Goal: Task Accomplishment & Management: Use online tool/utility

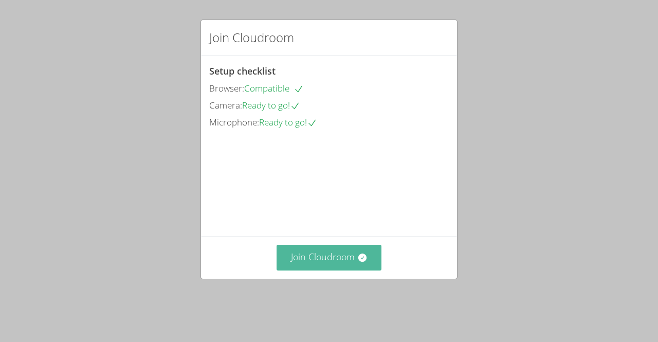
click at [296, 270] on button "Join Cloudroom" at bounding box center [329, 257] width 105 height 25
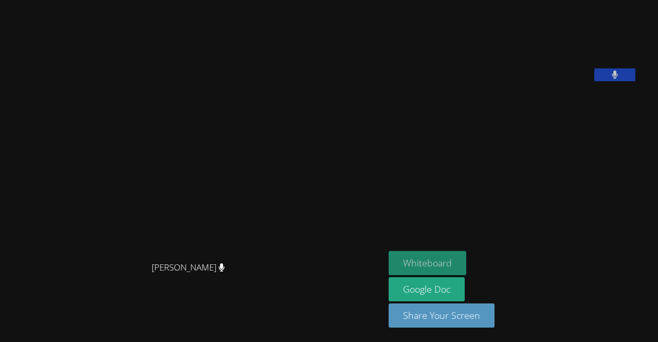
click at [441, 256] on button "Whiteboard" at bounding box center [428, 263] width 78 height 24
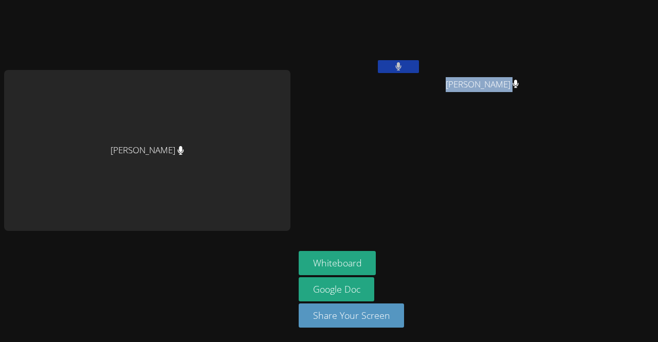
drag, startPoint x: 174, startPoint y: 148, endPoint x: 376, endPoint y: 260, distance: 231.4
click at [376, 260] on div "Michelle Dupin Wadney Thermidor Wood Anglade Wood Anglade Whiteboard Google Doc…" at bounding box center [329, 171] width 658 height 342
click at [370, 115] on div at bounding box center [370, 115] width 0 height 0
click at [549, 149] on div "Michelle Dupin Wadney Thermidor Wood Anglade Wood Anglade Whiteboard Google Doc…" at bounding box center [329, 171] width 658 height 342
click at [421, 151] on aside "Wadney Thermidor Wood Anglade Wood Anglade Whiteboard Google Doc Share Your Scr…" at bounding box center [423, 171] width 257 height 342
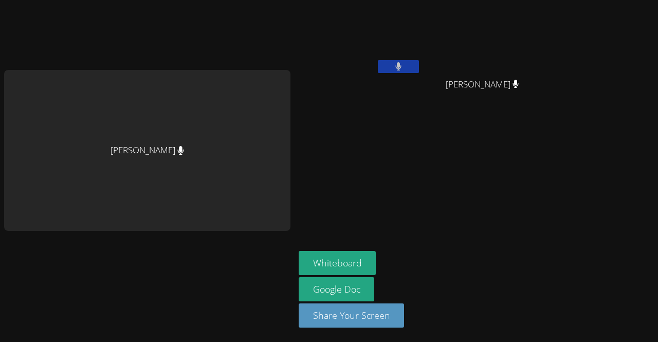
click at [166, 148] on div "[PERSON_NAME]" at bounding box center [147, 150] width 286 height 161
drag, startPoint x: 46, startPoint y: 151, endPoint x: 277, endPoint y: 253, distance: 252.2
click at [277, 253] on div "[PERSON_NAME]" at bounding box center [147, 171] width 286 height 202
click at [408, 186] on aside "Wadney Thermidor Wood Anglade Wood Anglade Whiteboard Google Doc Share Your Scr…" at bounding box center [423, 171] width 257 height 342
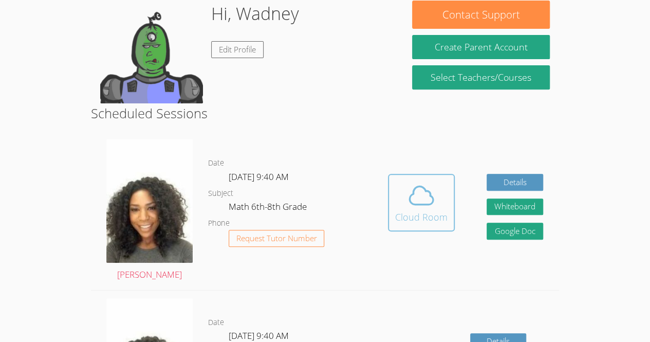
scroll to position [168, 0]
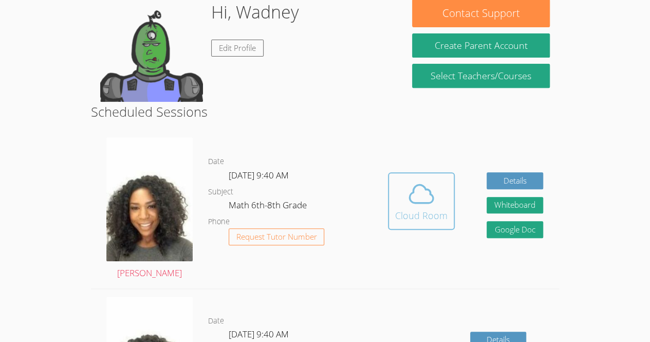
click at [416, 195] on icon at bounding box center [421, 193] width 29 height 29
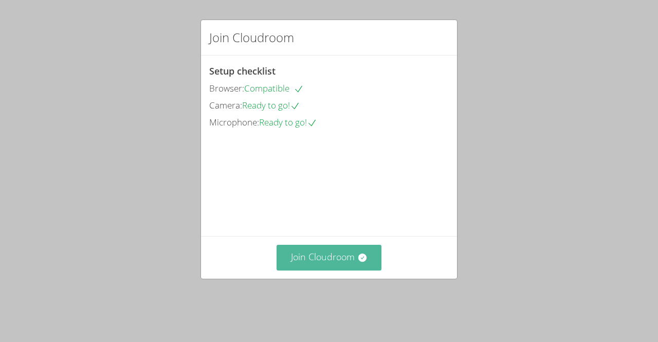
click at [329, 270] on button "Join Cloudroom" at bounding box center [329, 257] width 105 height 25
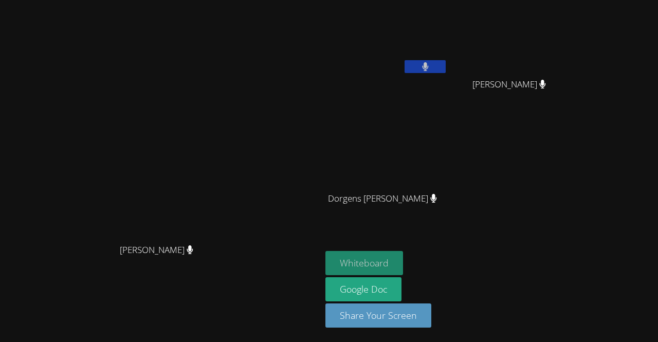
click at [403, 256] on button "Whiteboard" at bounding box center [364, 263] width 78 height 24
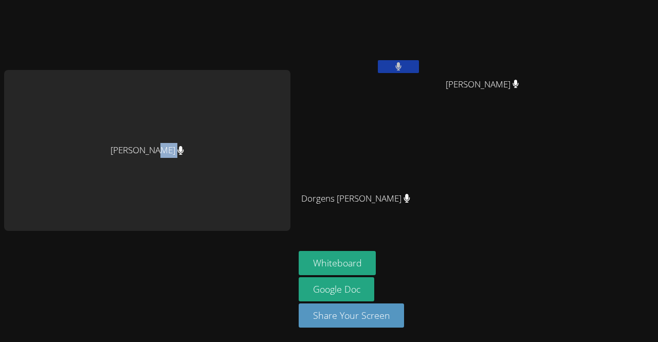
drag, startPoint x: 210, startPoint y: 176, endPoint x: 140, endPoint y: 142, distance: 77.7
click at [140, 142] on div "[PERSON_NAME]" at bounding box center [147, 150] width 286 height 161
click at [315, 72] on video at bounding box center [360, 38] width 122 height 69
click at [214, 31] on div "[PERSON_NAME]" at bounding box center [147, 171] width 286 height 334
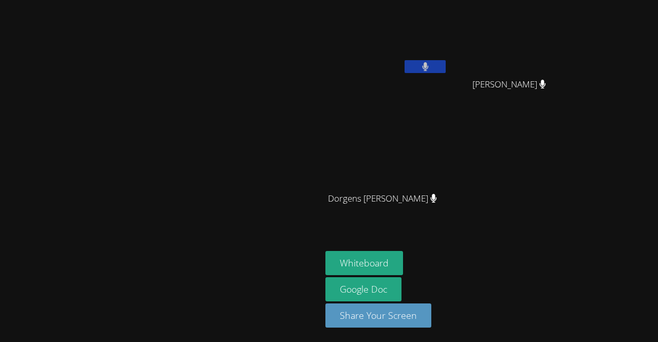
click at [216, 140] on video at bounding box center [161, 150] width 154 height 176
drag, startPoint x: 234, startPoint y: 120, endPoint x: 178, endPoint y: 136, distance: 58.9
click at [178, 136] on video at bounding box center [161, 150] width 154 height 176
click at [313, 280] on div at bounding box center [160, 258] width 313 height 41
